Goal: Book appointment/travel/reservation

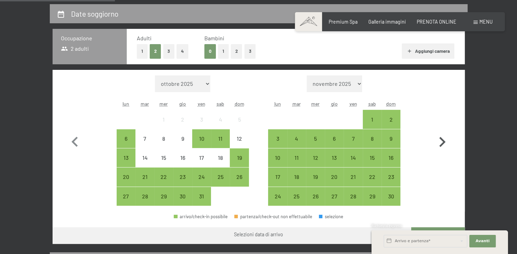
click at [443, 140] on icon "button" at bounding box center [442, 142] width 20 height 20
select select "[DATE]"
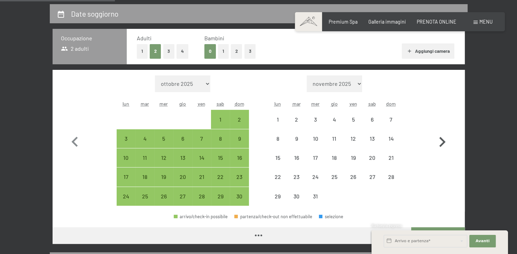
select select "[DATE]"
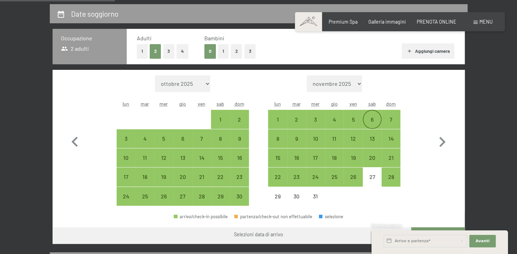
click at [372, 122] on div "6" at bounding box center [371, 125] width 17 height 17
select select "[DATE]"
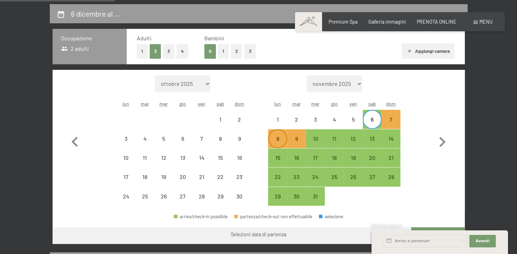
click at [277, 139] on div "8" at bounding box center [277, 144] width 17 height 17
select select "[DATE]"
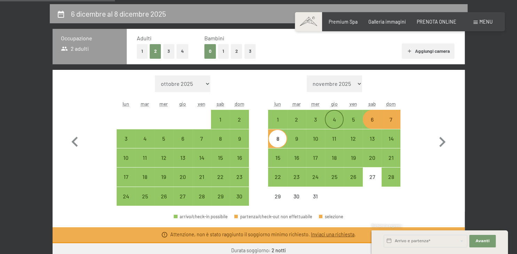
click at [354, 116] on div "5" at bounding box center [352, 119] width 17 height 17
select select "[DATE]"
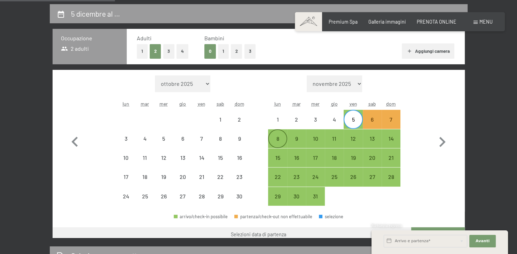
click at [283, 137] on div "8" at bounding box center [277, 144] width 17 height 17
select select "[DATE]"
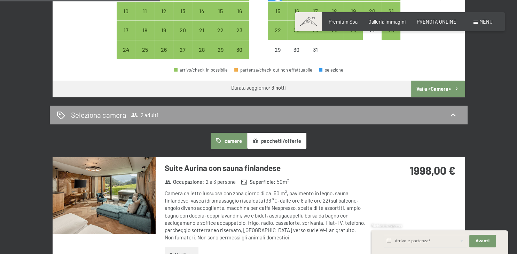
click at [434, 88] on button "Vai a «Camera»" at bounding box center [437, 89] width 53 height 17
select select "[DATE]"
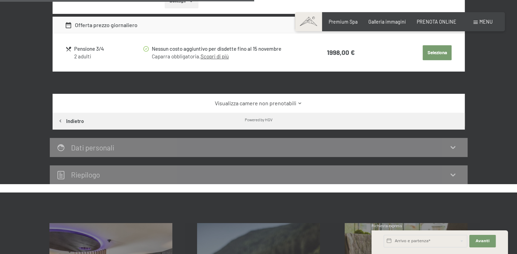
scroll to position [335, 0]
